Goal: Use online tool/utility

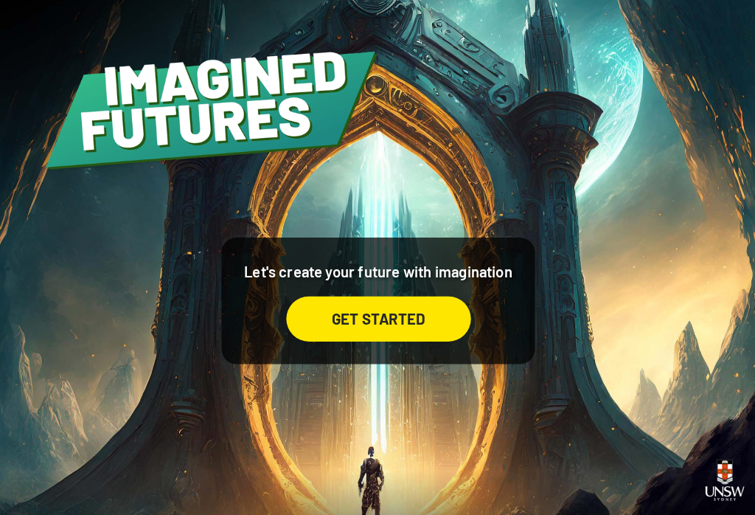
click at [307, 317] on div "GET STARTED" at bounding box center [378, 312] width 181 height 44
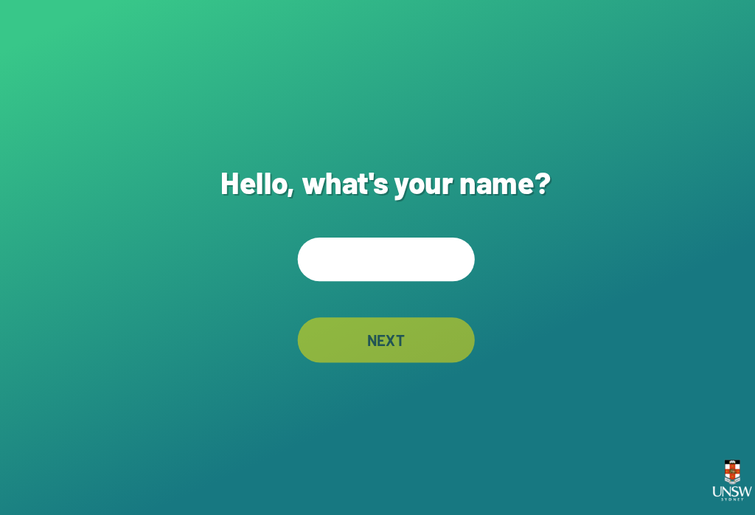
click at [328, 252] on input "text" at bounding box center [377, 253] width 173 height 43
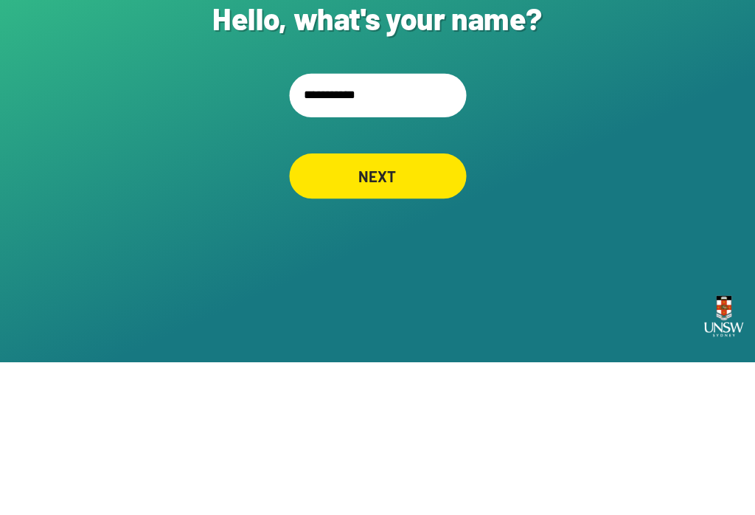
type input "**********"
click at [366, 311] on div "NEXT" at bounding box center [377, 333] width 173 height 44
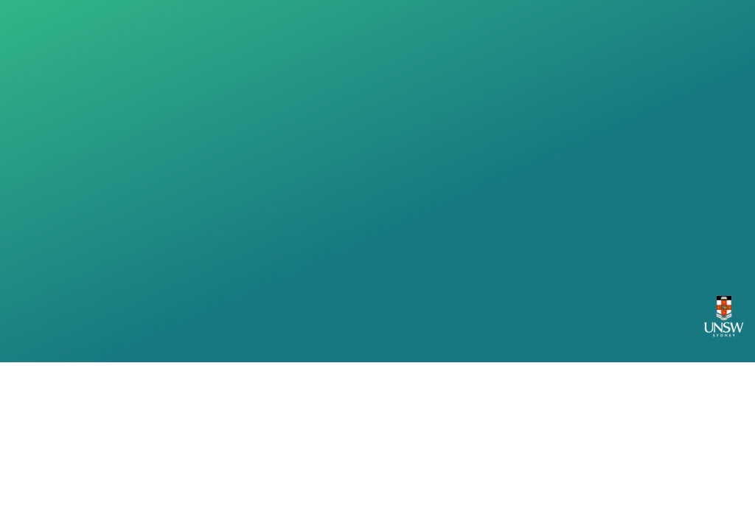
scroll to position [23, 0]
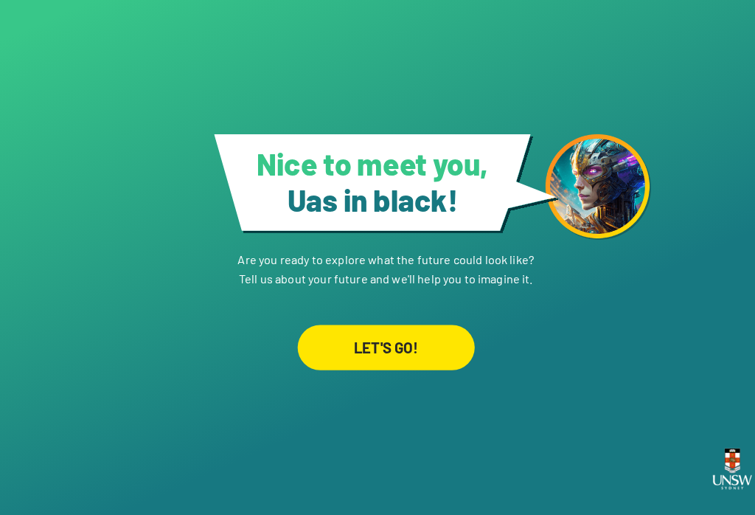
click at [395, 341] on div "LET'S GO!" at bounding box center [377, 351] width 173 height 44
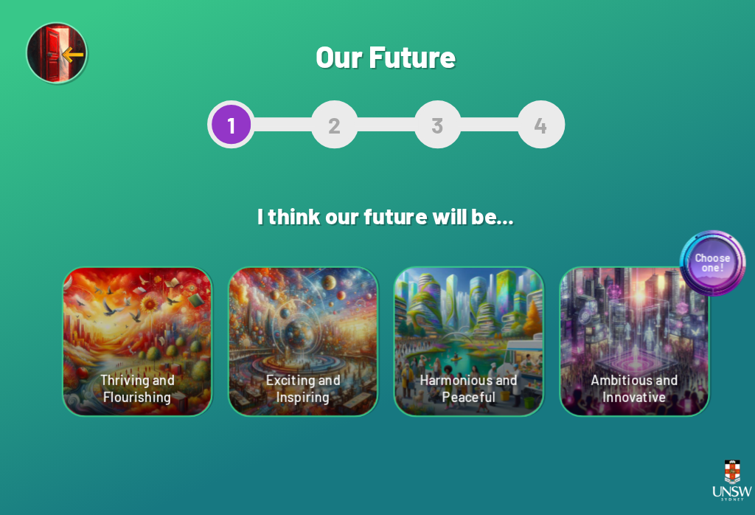
click at [454, 346] on div "Harmonious and Peaceful" at bounding box center [459, 334] width 145 height 145
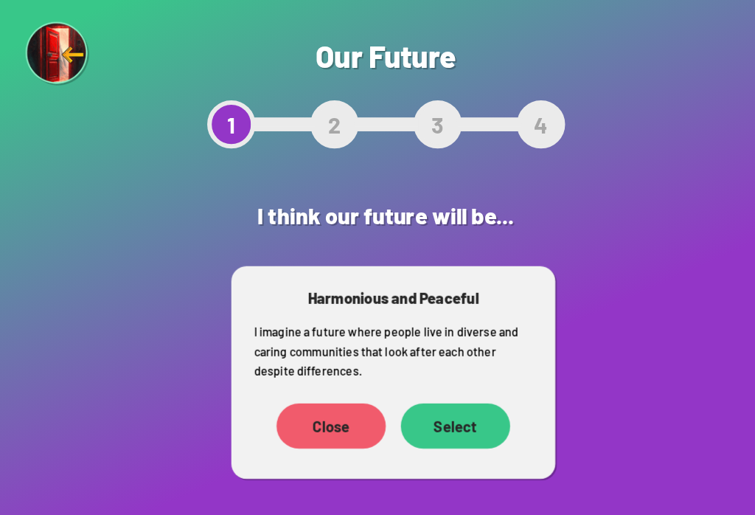
click at [458, 420] on div "Select" at bounding box center [445, 417] width 107 height 44
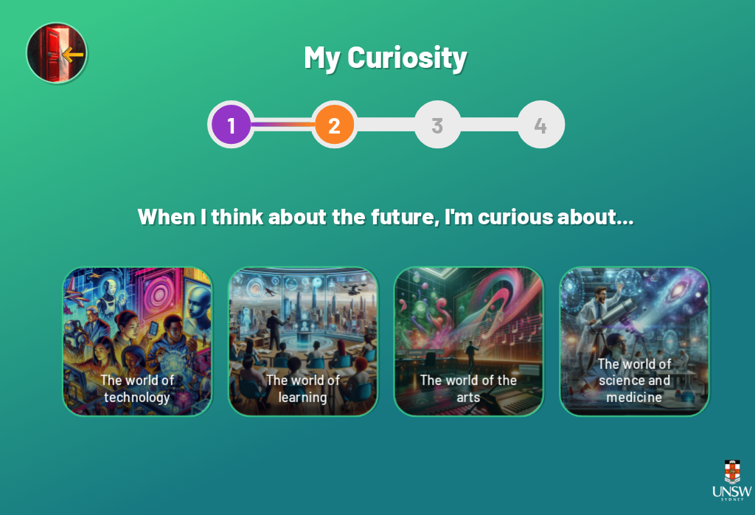
click at [282, 367] on div "The world of learning" at bounding box center [296, 334] width 145 height 145
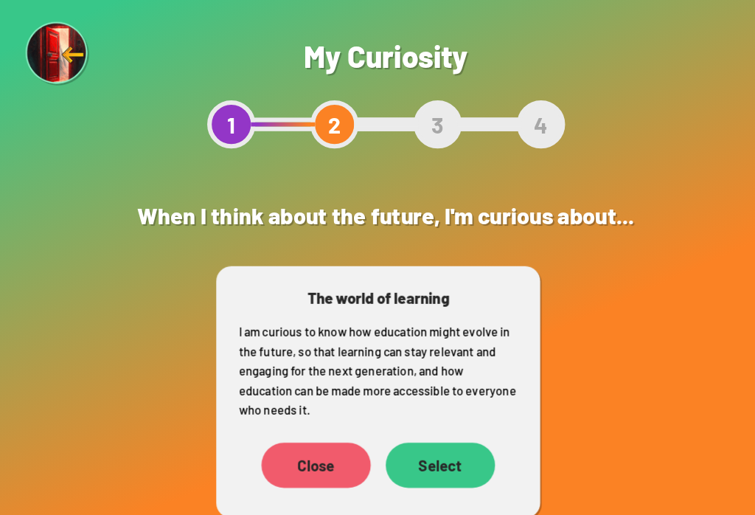
click at [426, 449] on div "Select" at bounding box center [431, 455] width 107 height 44
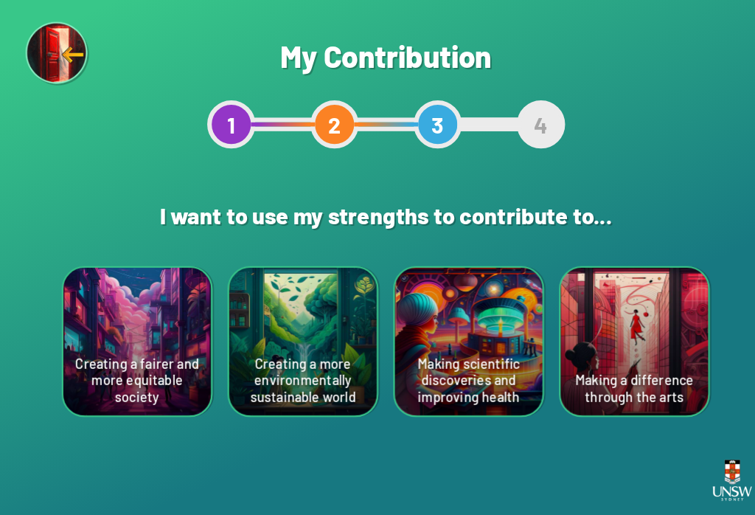
click at [303, 367] on div "Creating a more environmentally sustainable world" at bounding box center [296, 334] width 145 height 145
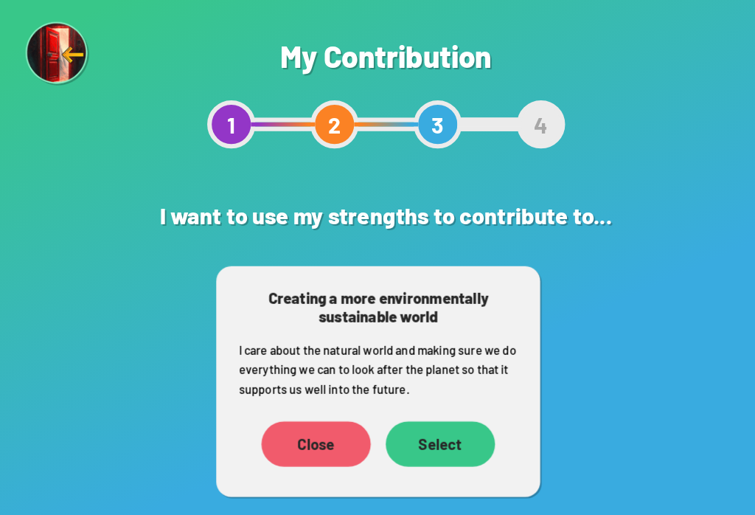
click at [432, 430] on div "Select" at bounding box center [431, 434] width 107 height 44
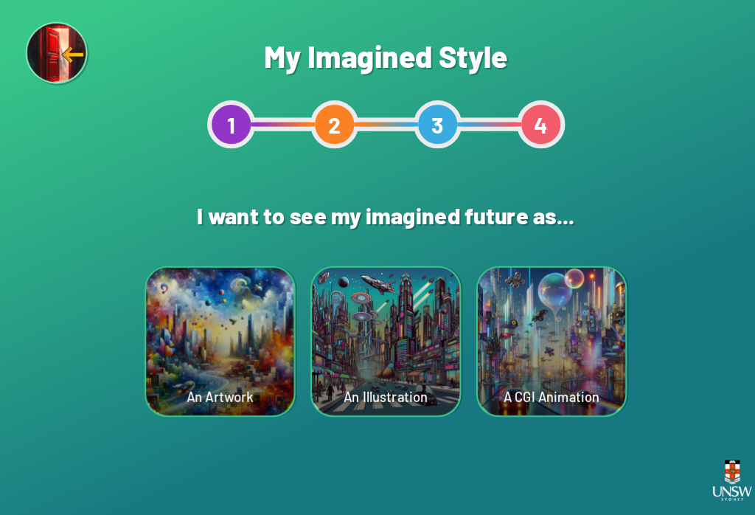
click at [537, 358] on div "A CGI Animation" at bounding box center [540, 334] width 145 height 145
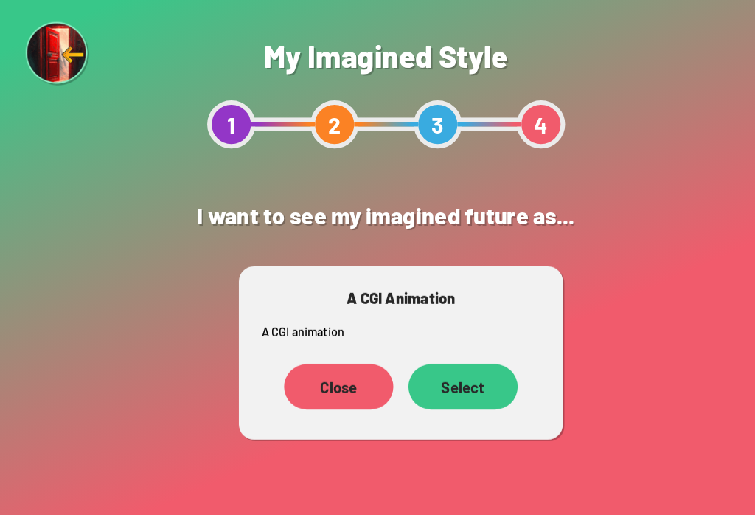
click at [466, 381] on div "Select" at bounding box center [453, 378] width 107 height 44
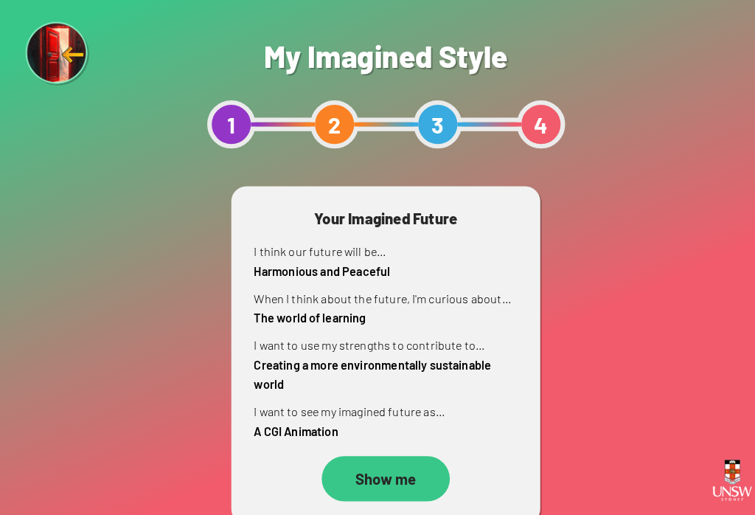
click at [370, 468] on div "Show me" at bounding box center [377, 468] width 125 height 44
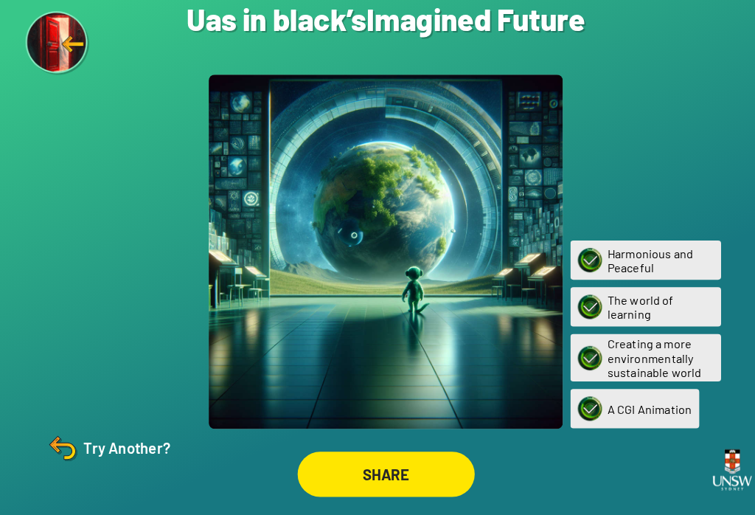
click at [466, 387] on div at bounding box center [377, 256] width 347 height 347
click at [401, 472] on div "SHARE" at bounding box center [377, 474] width 173 height 44
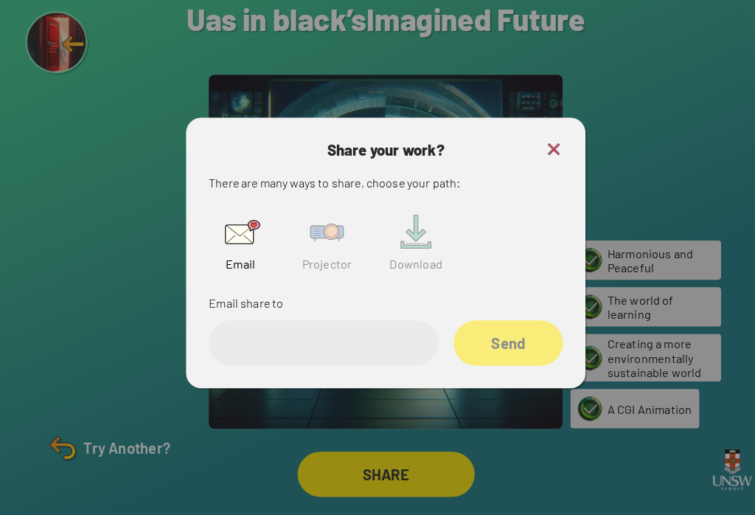
click at [375, 344] on input "email" at bounding box center [316, 346] width 225 height 44
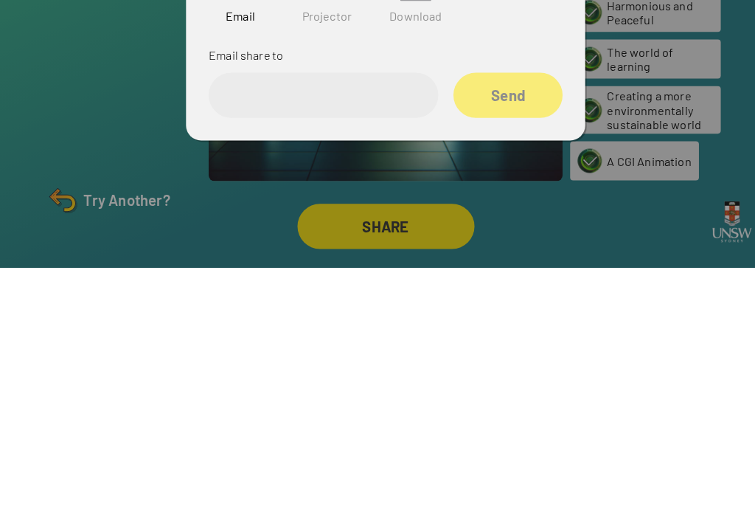
click at [323, 261] on span "Projector" at bounding box center [320, 268] width 49 height 14
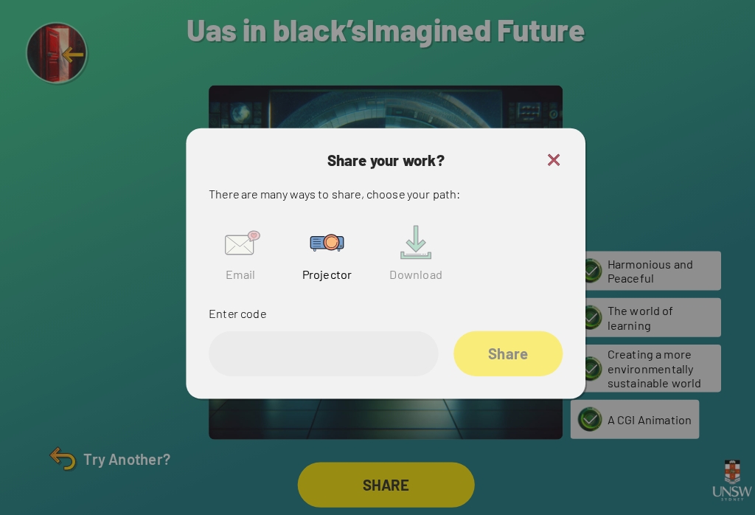
click at [359, 324] on input "text" at bounding box center [316, 346] width 225 height 44
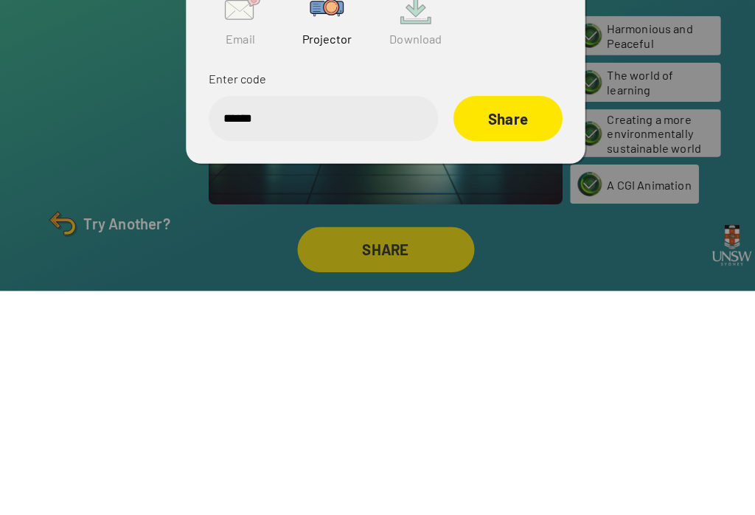
type input "******"
click at [512, 324] on div "Share" at bounding box center [497, 346] width 107 height 44
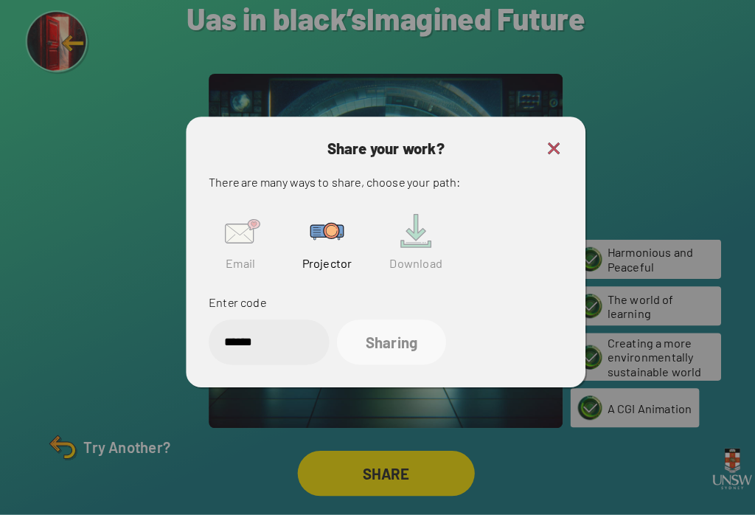
scroll to position [23, 0]
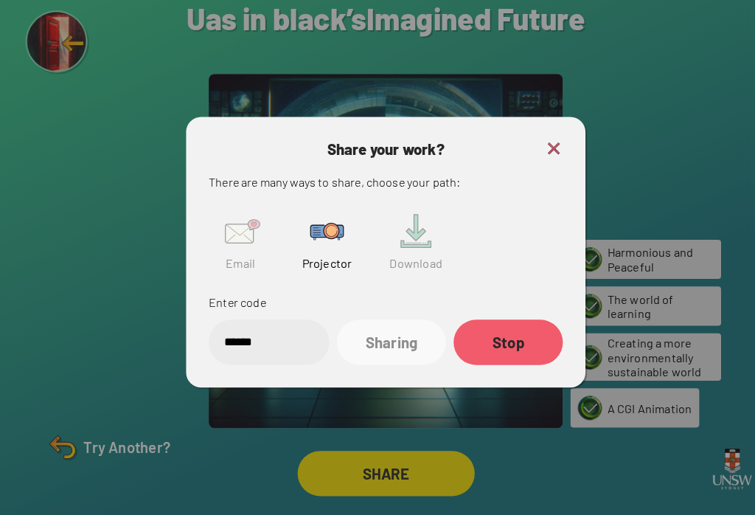
click at [547, 148] on img at bounding box center [542, 157] width 18 height 18
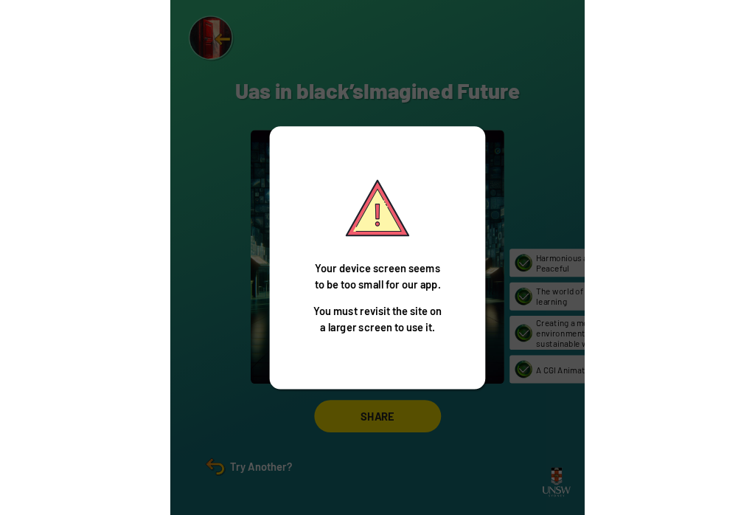
scroll to position [2, 0]
